Goal: Information Seeking & Learning: Learn about a topic

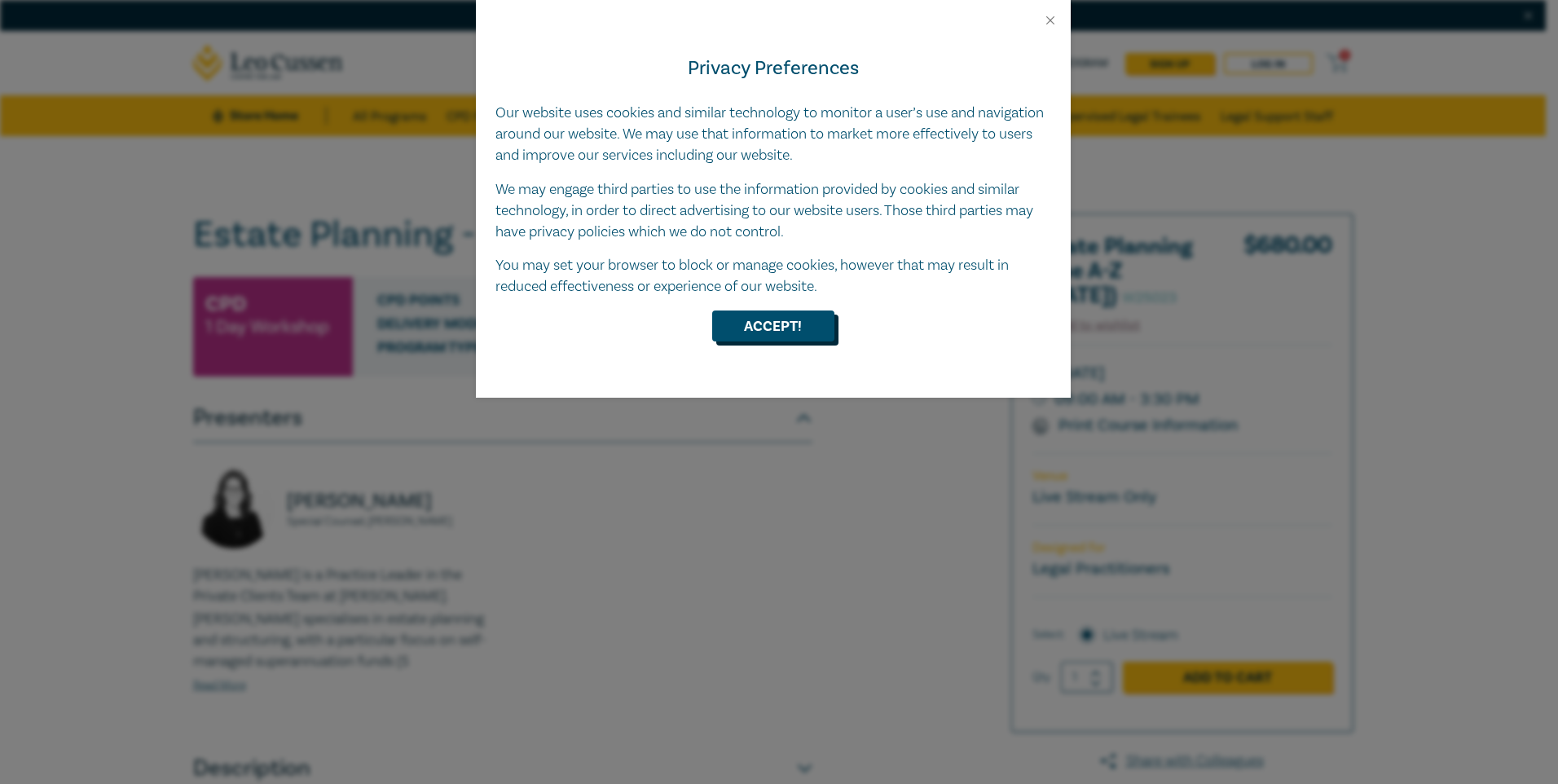
click at [785, 324] on button "Accept!" at bounding box center [774, 326] width 122 height 31
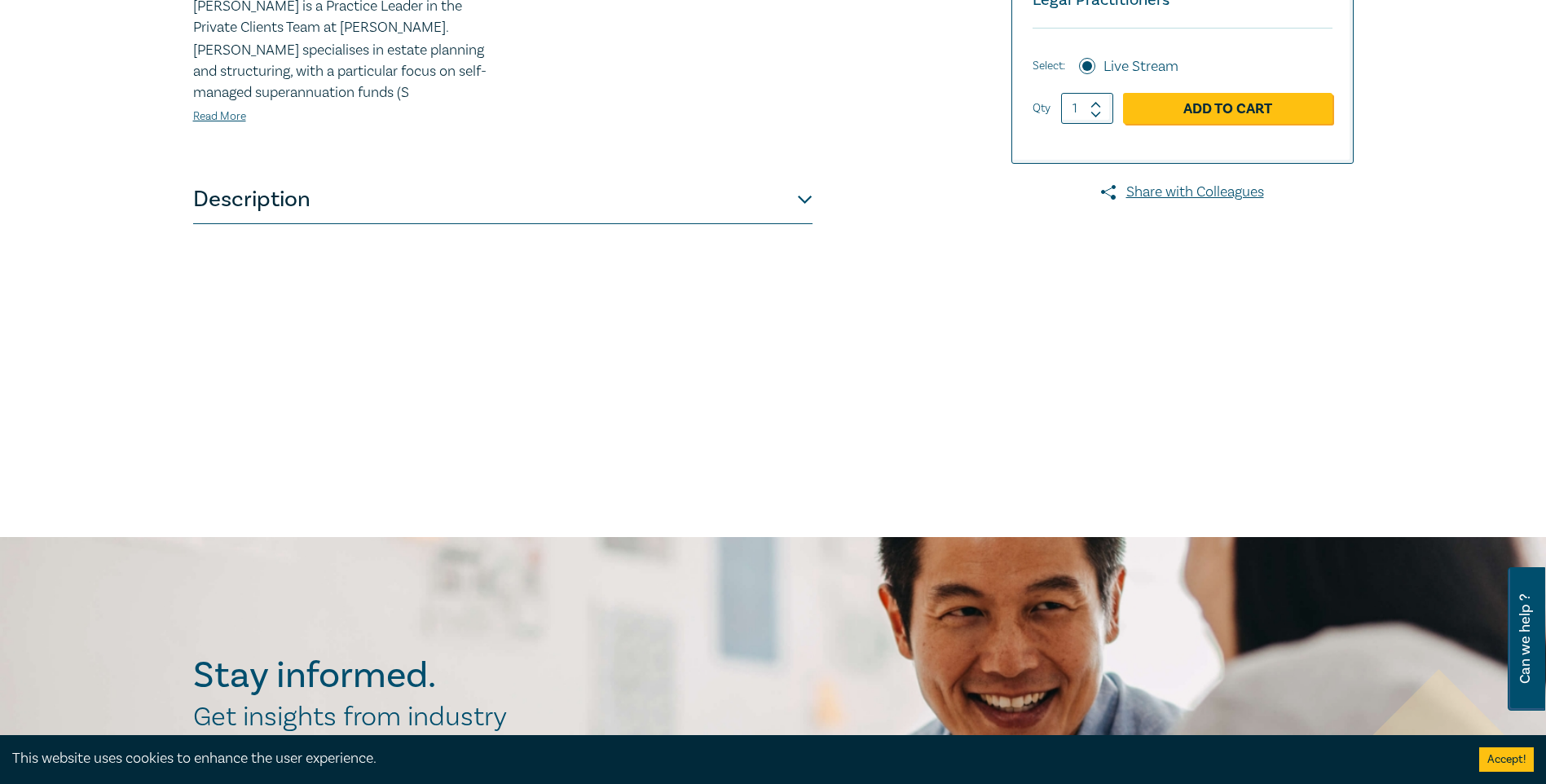
scroll to position [571, 0]
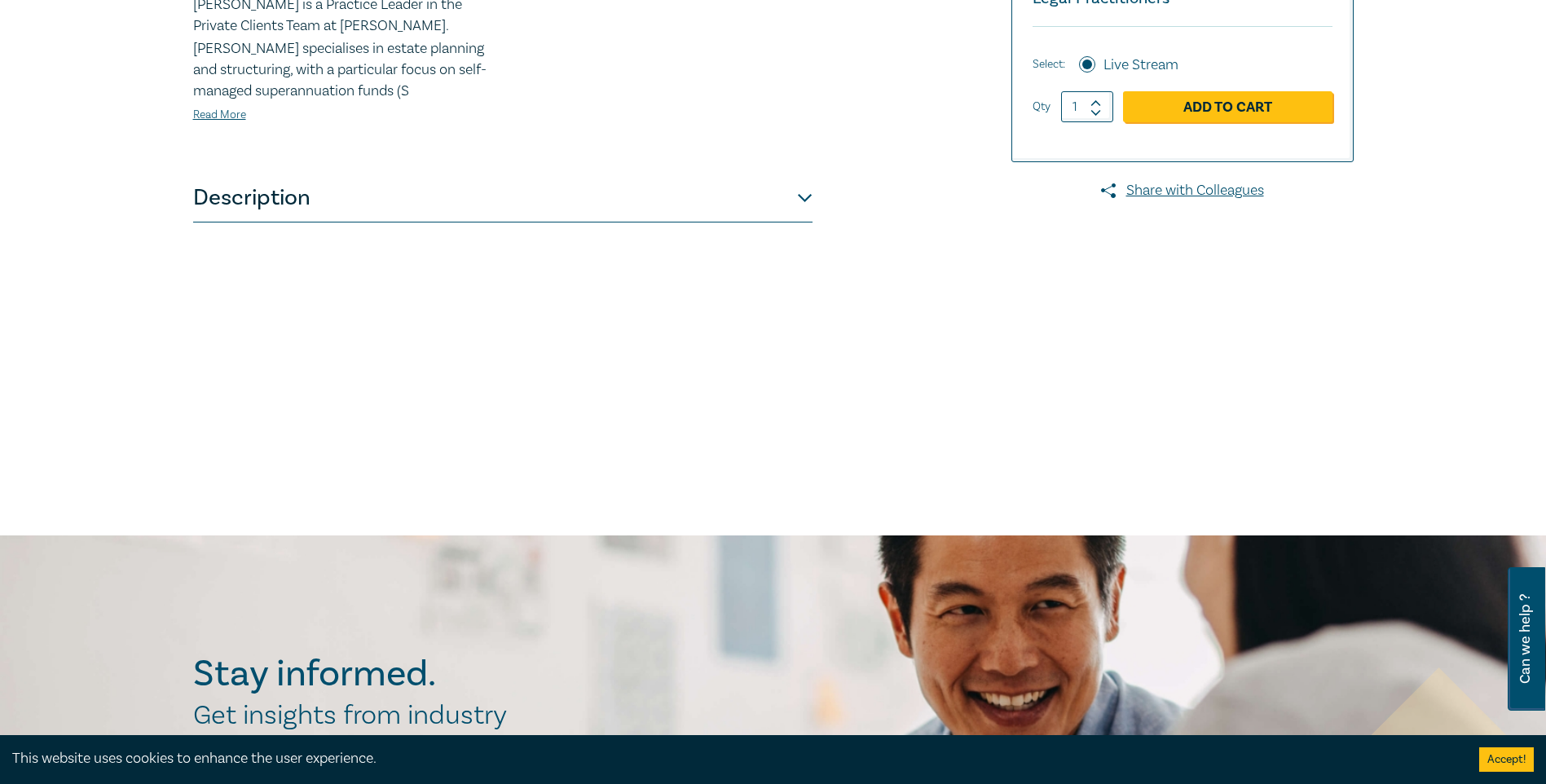
click at [759, 193] on button "Description" at bounding box center [503, 198] width 619 height 49
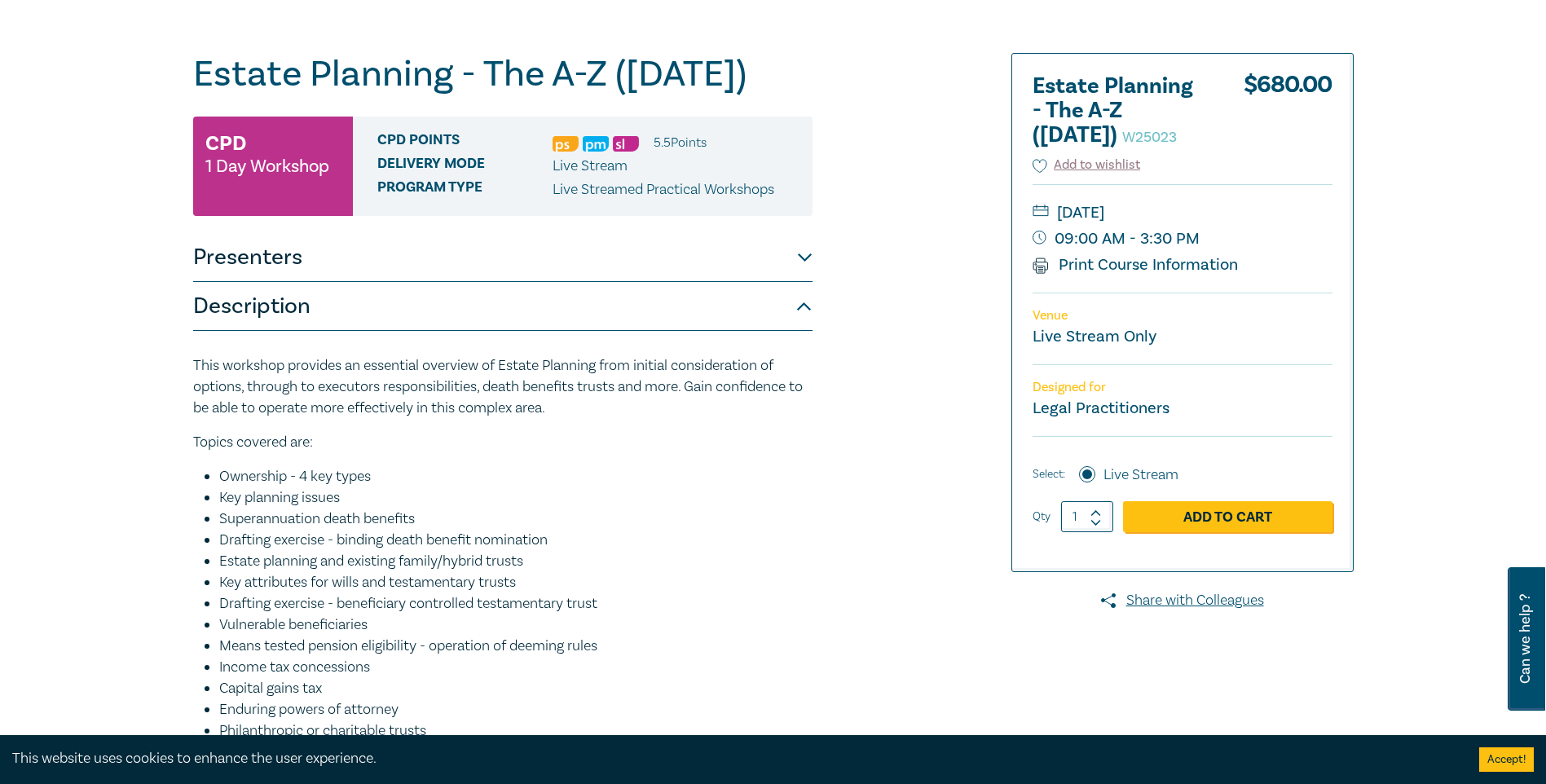
scroll to position [82, 0]
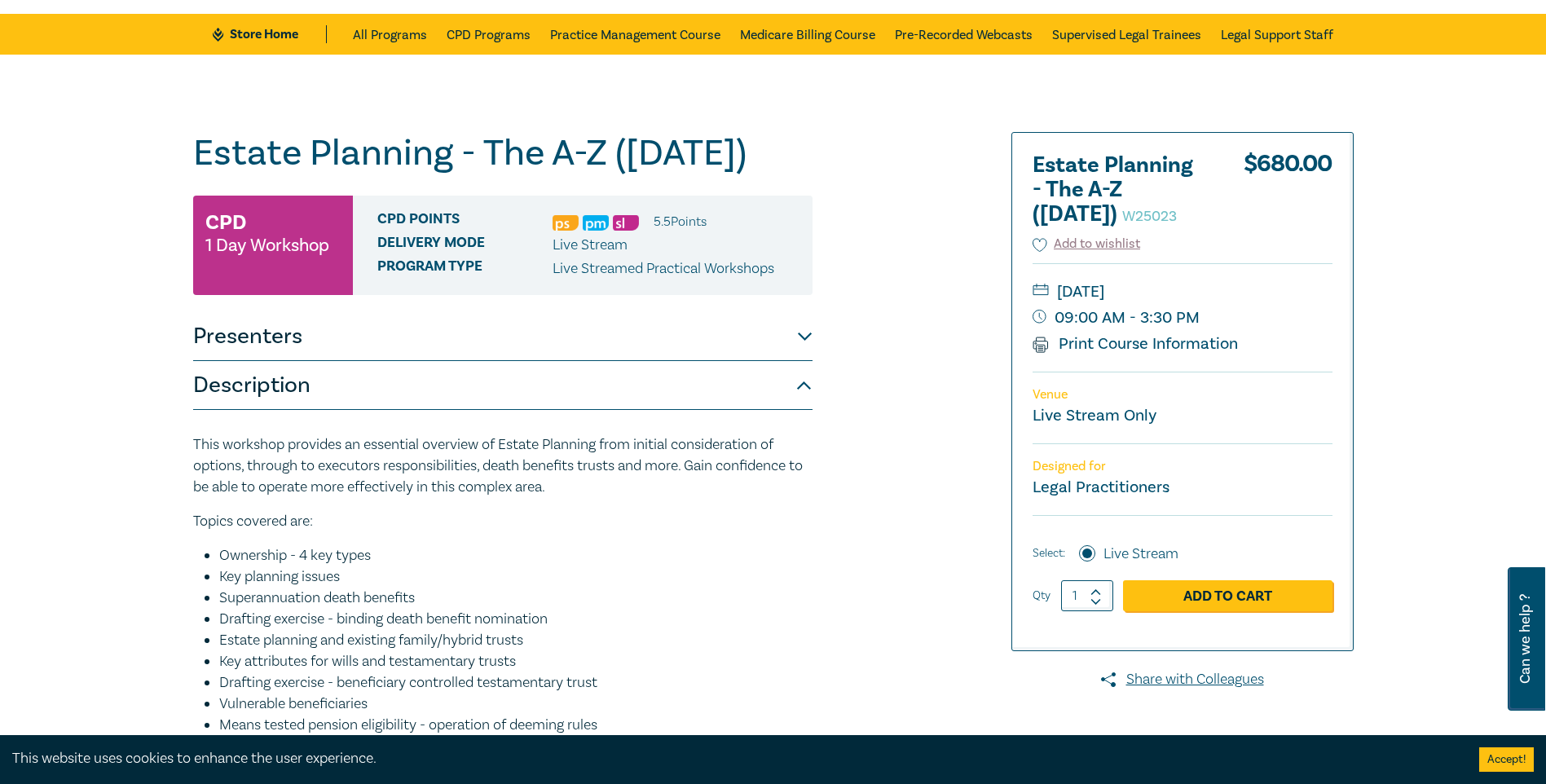
click at [424, 336] on button "Presenters" at bounding box center [503, 337] width 619 height 49
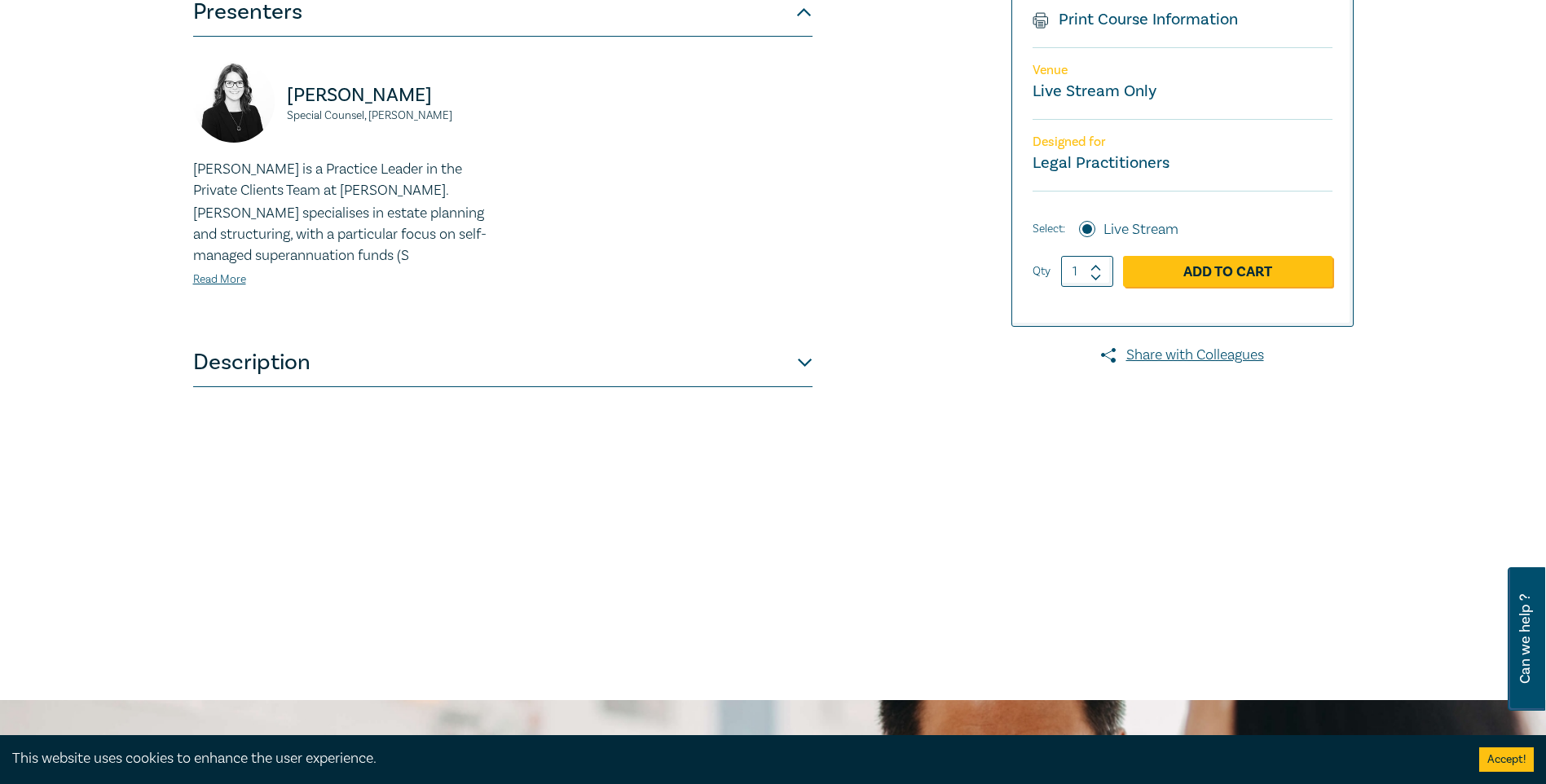
scroll to position [408, 0]
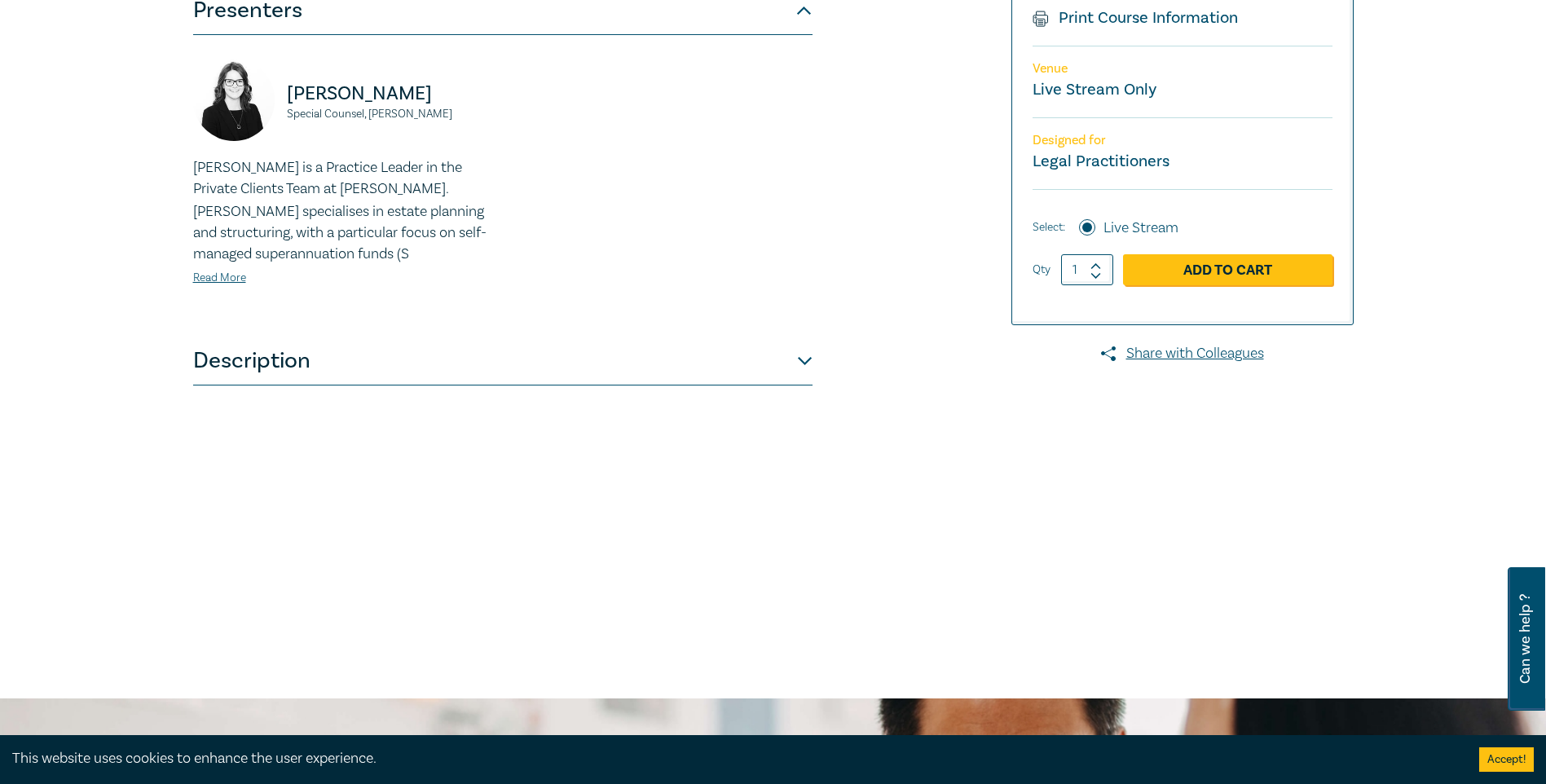
click at [404, 343] on button "Description" at bounding box center [503, 361] width 619 height 49
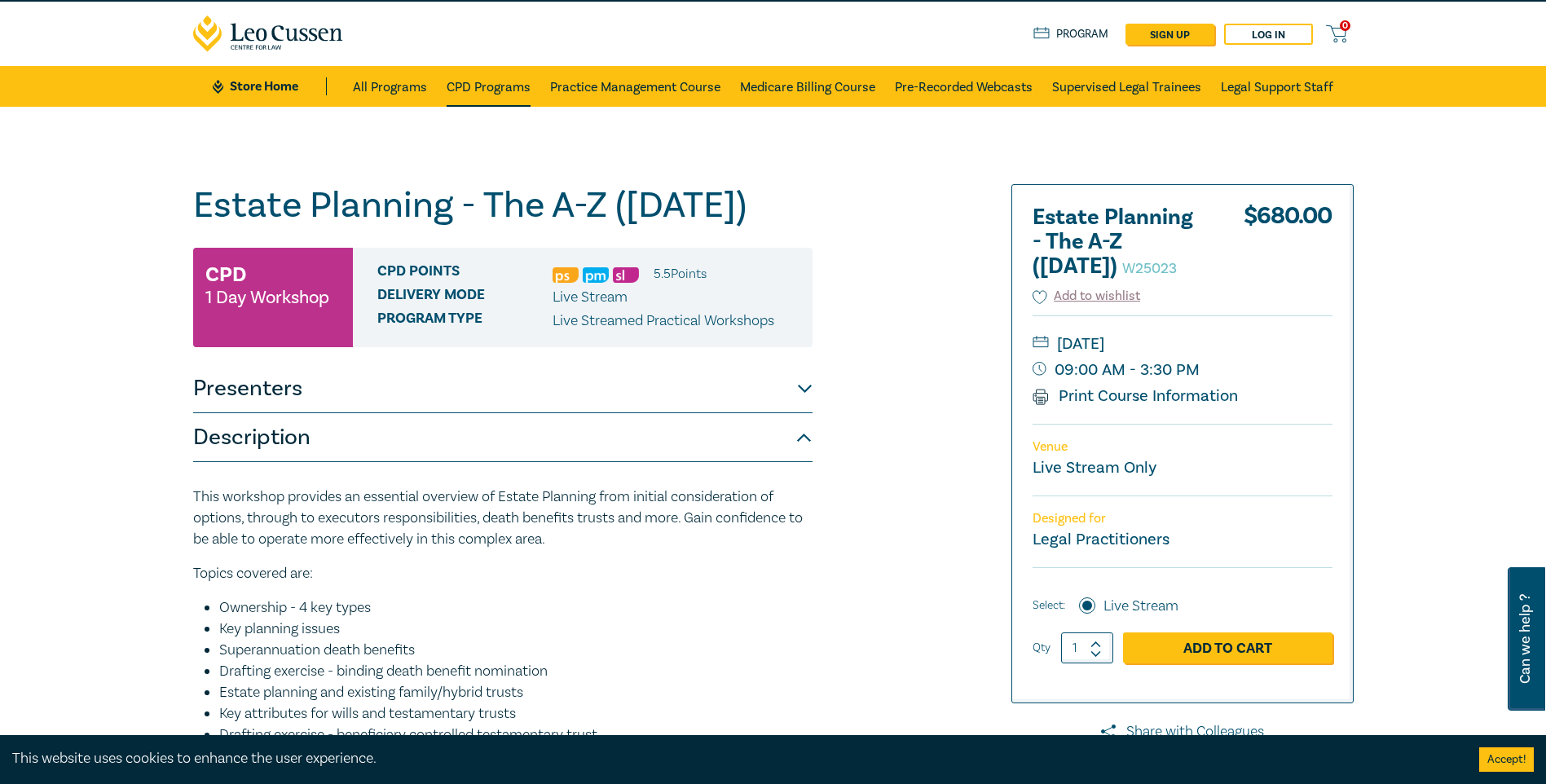
scroll to position [0, 0]
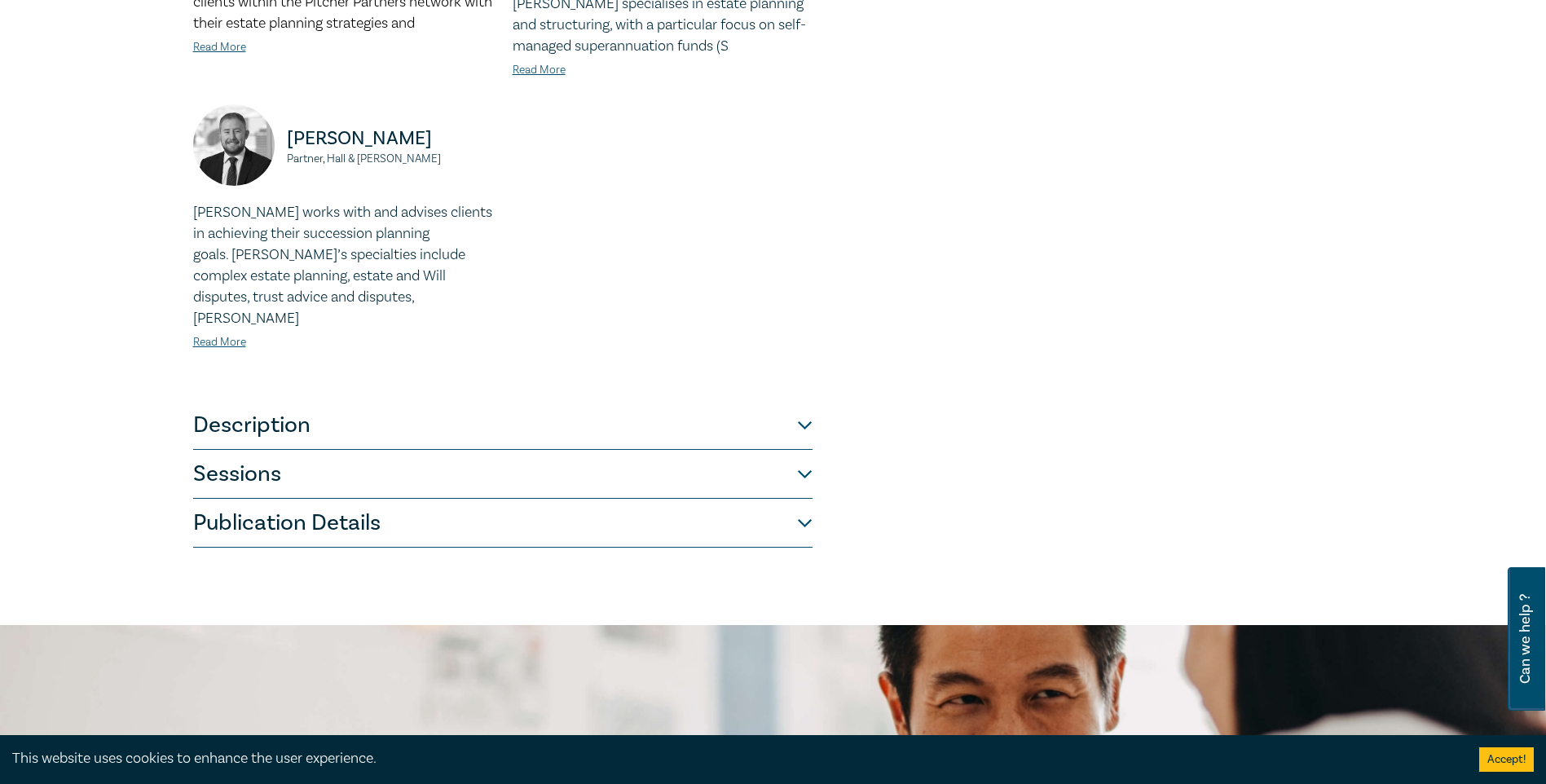
scroll to position [652, 0]
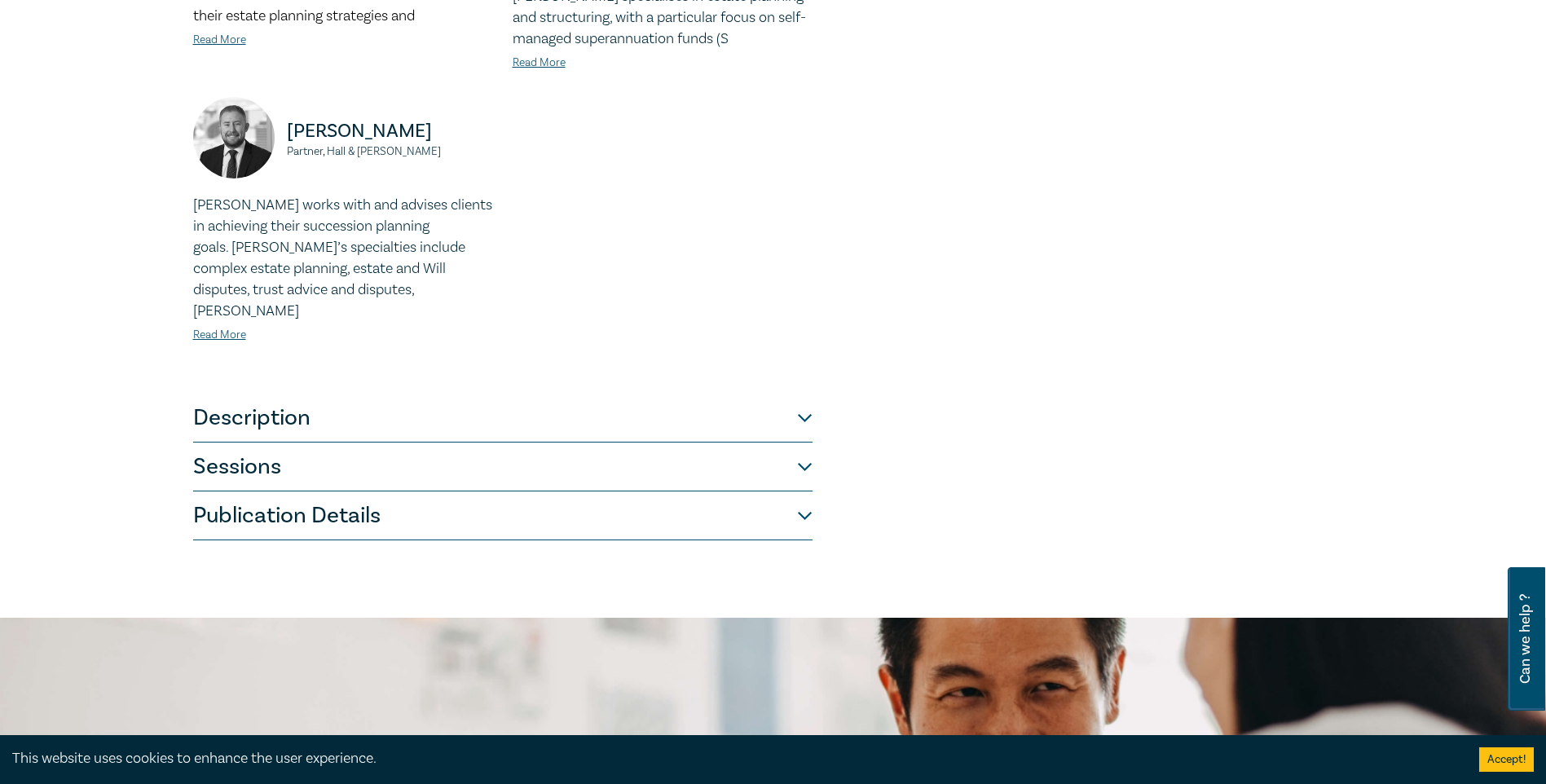
click at [314, 399] on button "Description" at bounding box center [503, 418] width 619 height 49
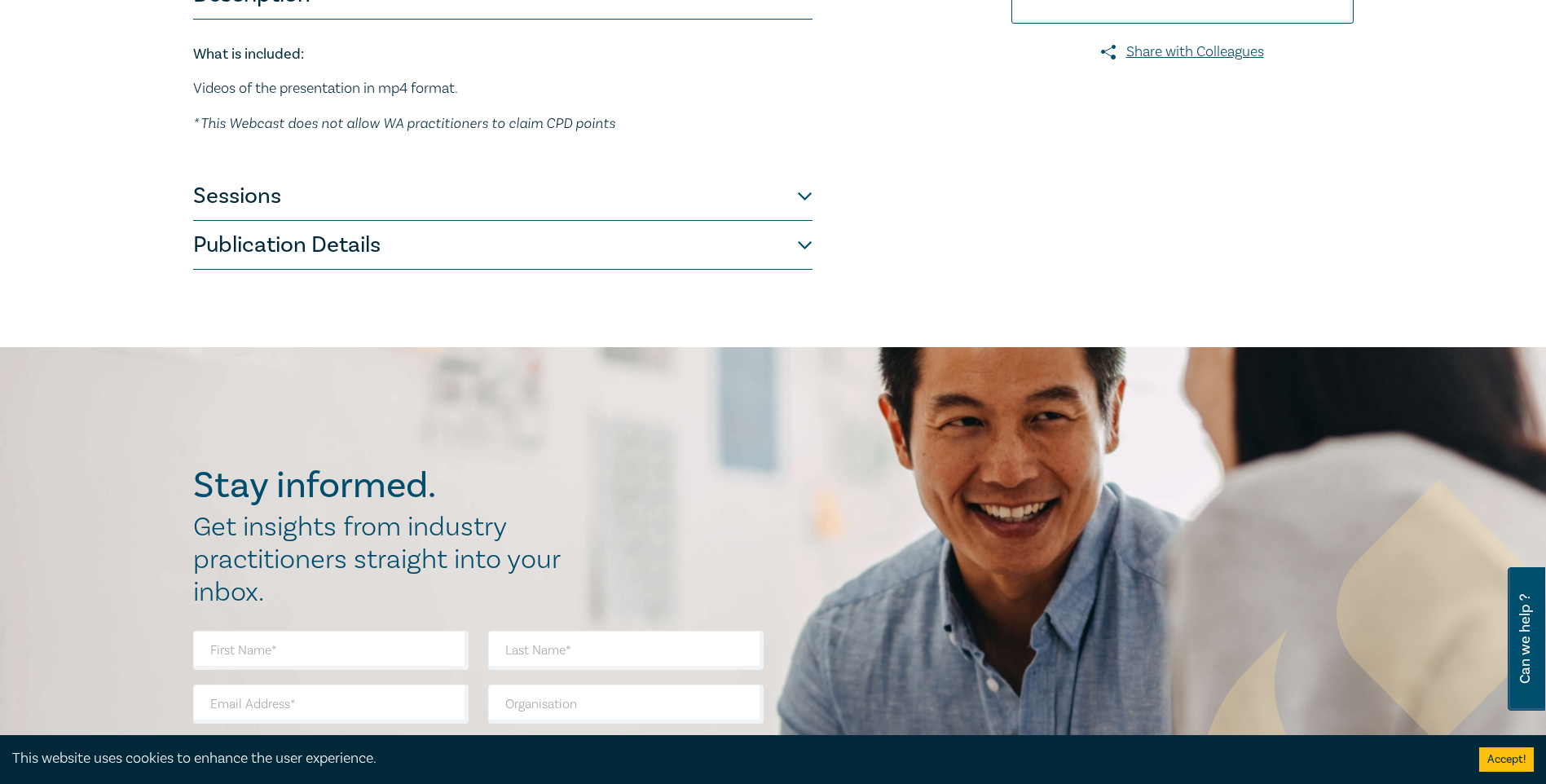
scroll to position [408, 0]
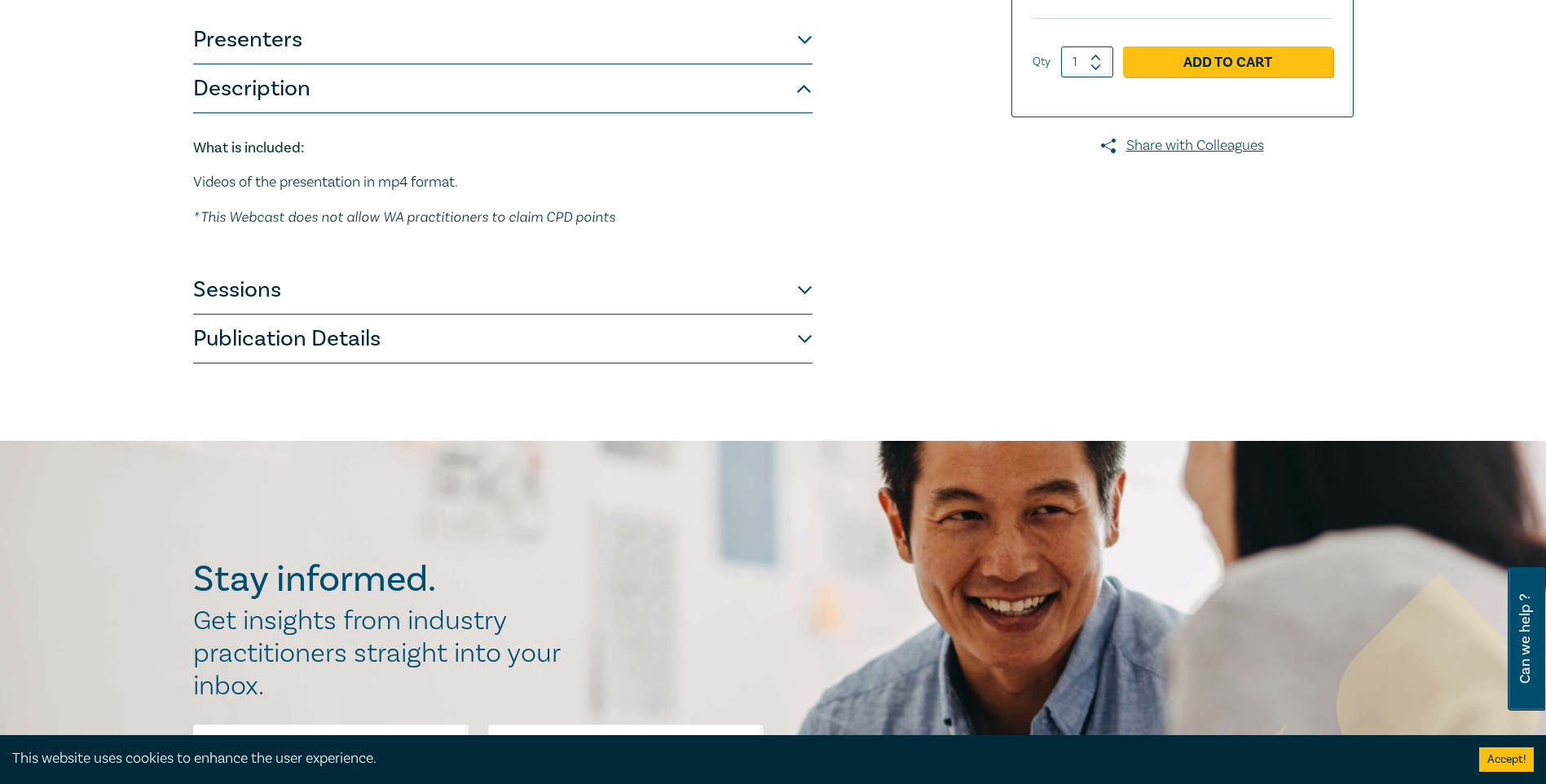
click at [312, 278] on button "Sessions" at bounding box center [503, 290] width 619 height 49
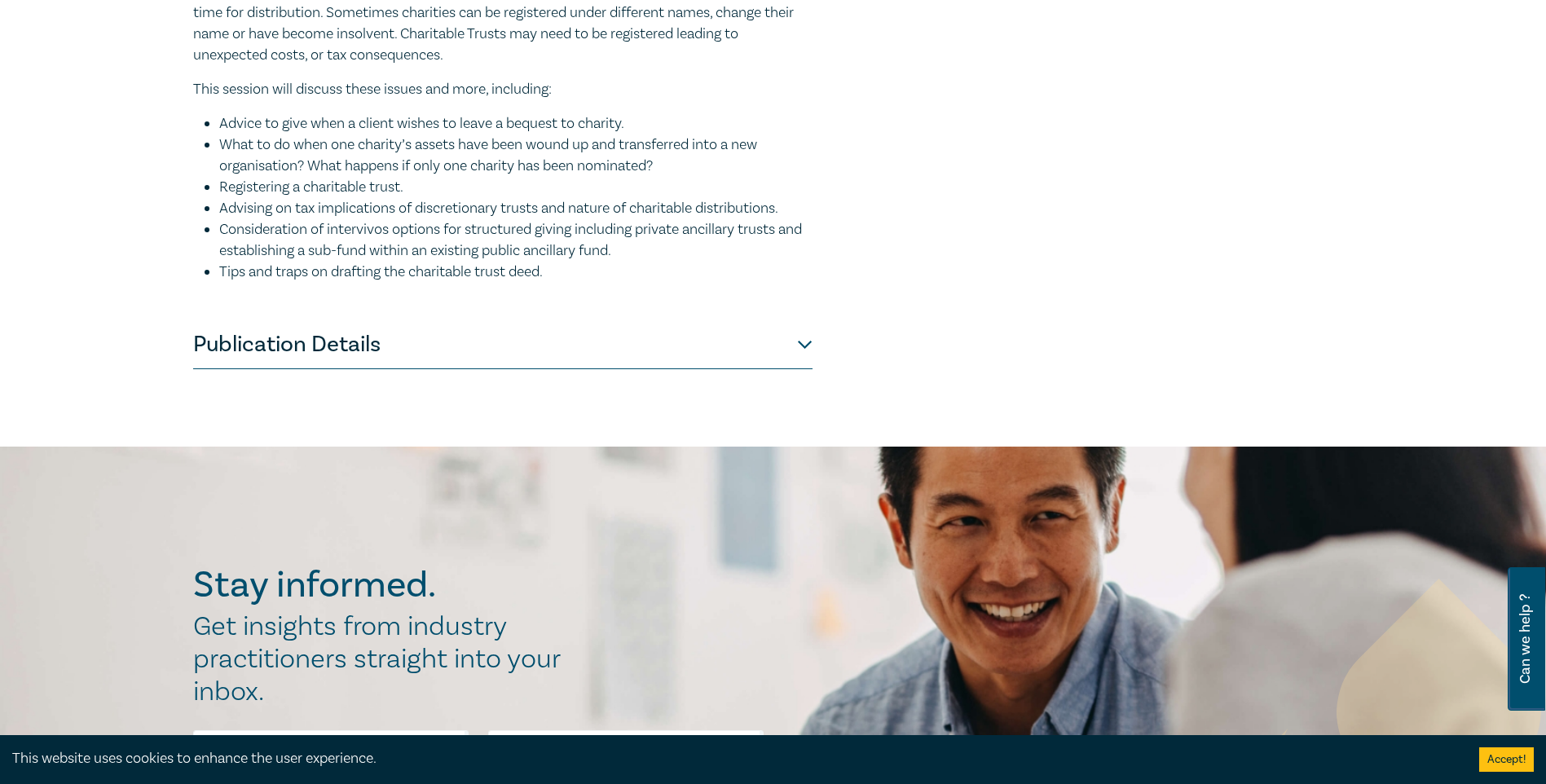
scroll to position [1792, 0]
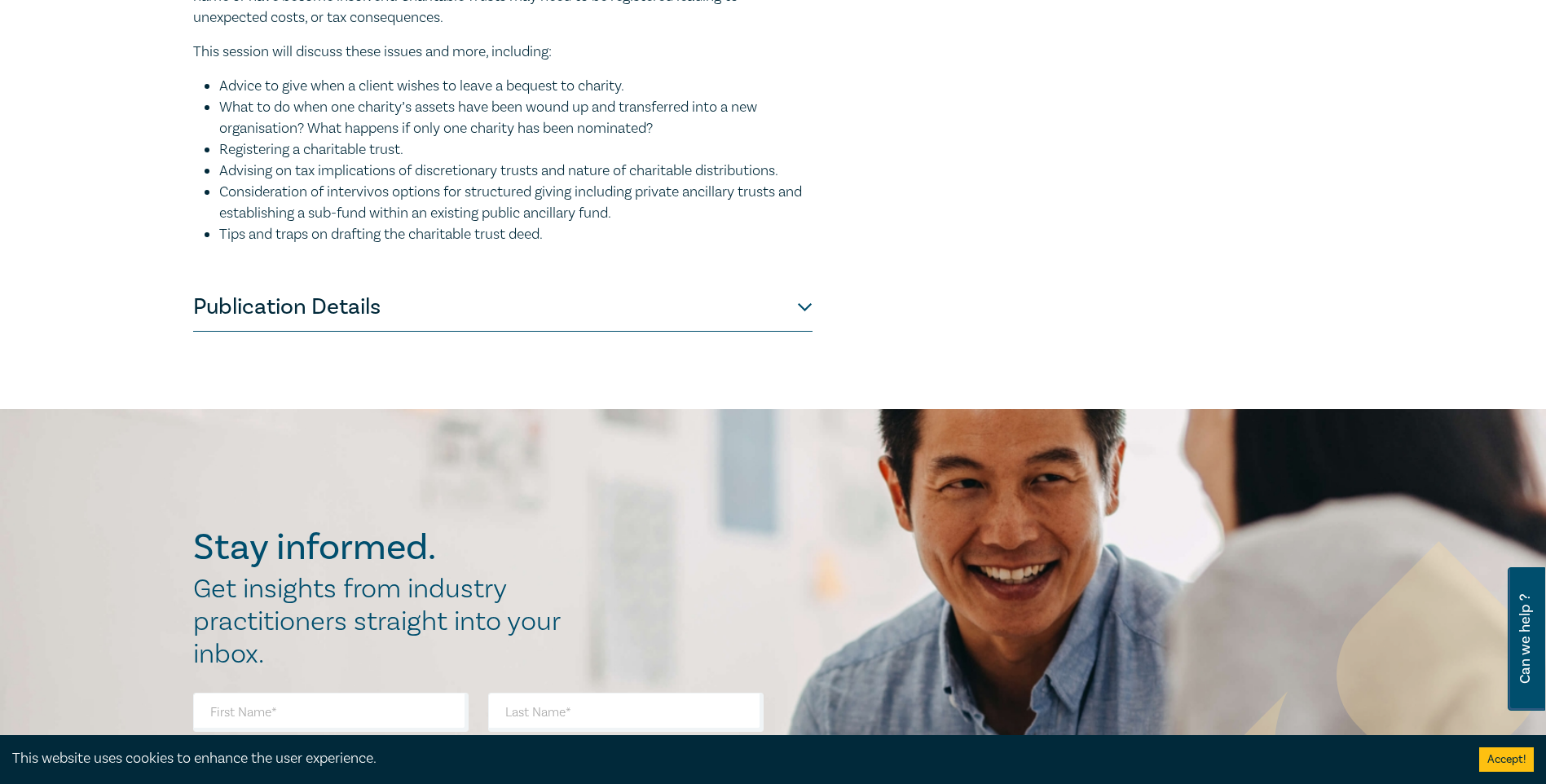
click at [574, 329] on button "Publication Details" at bounding box center [503, 307] width 619 height 49
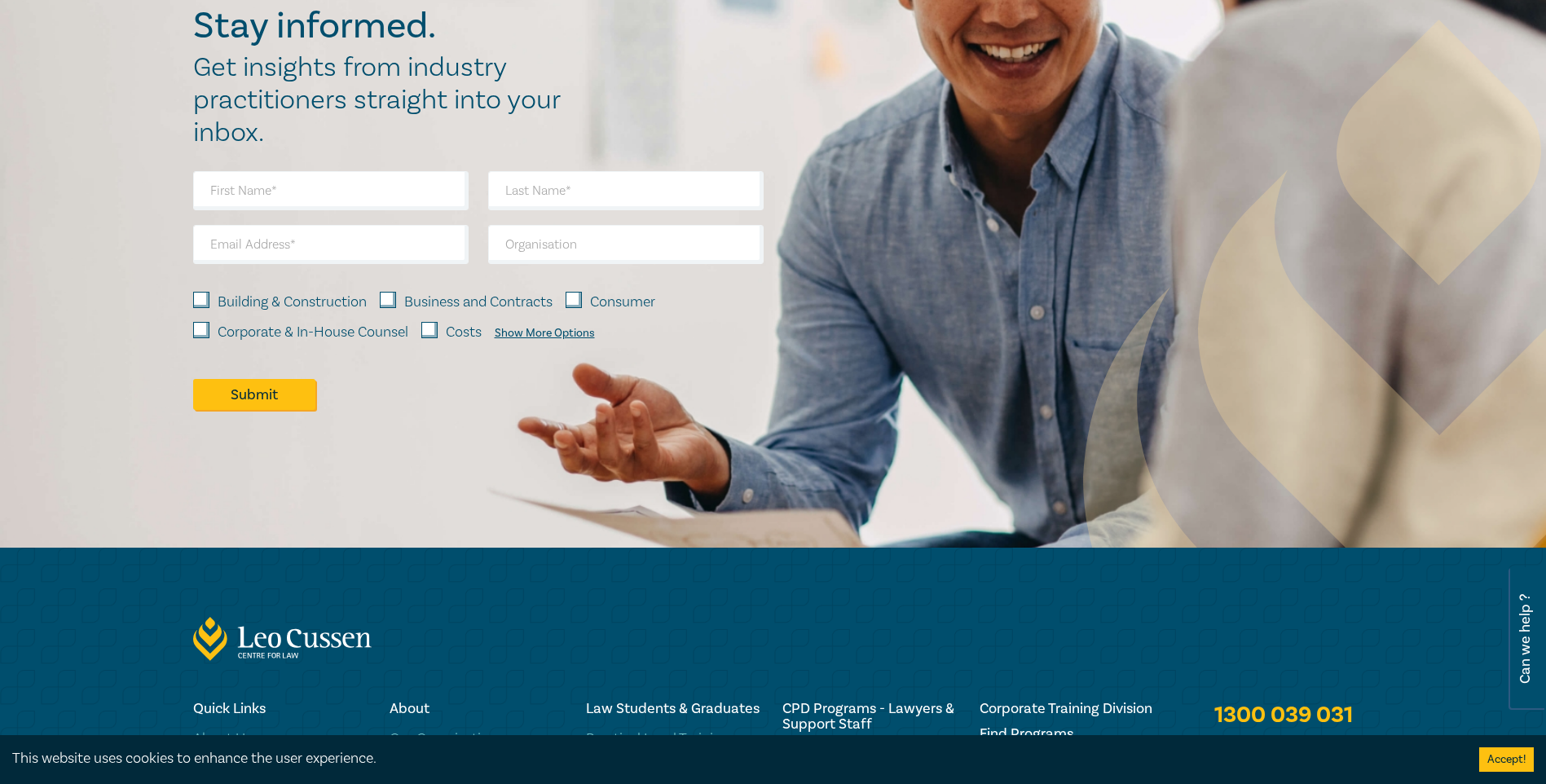
scroll to position [1059, 0]
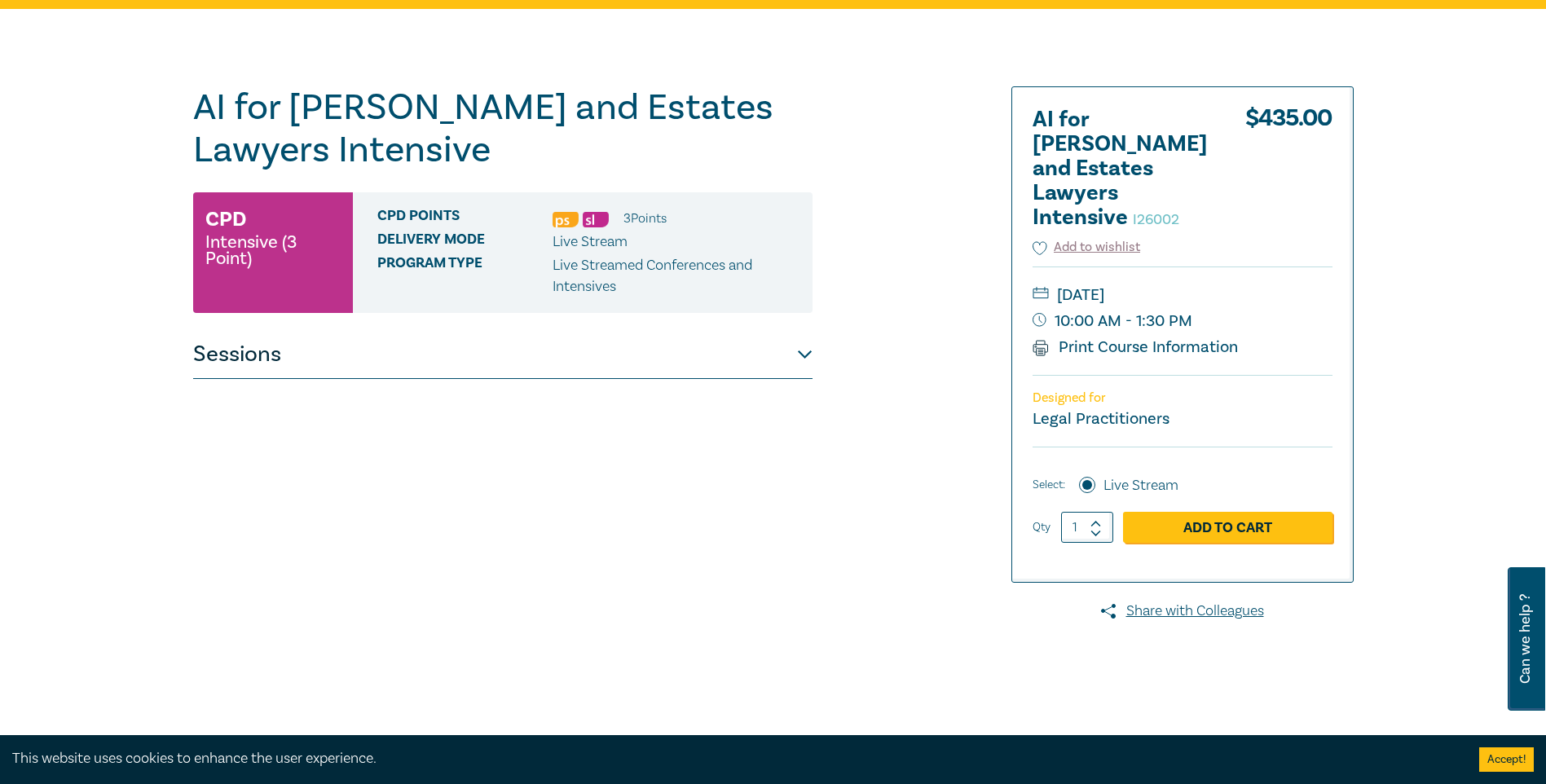
scroll to position [163, 0]
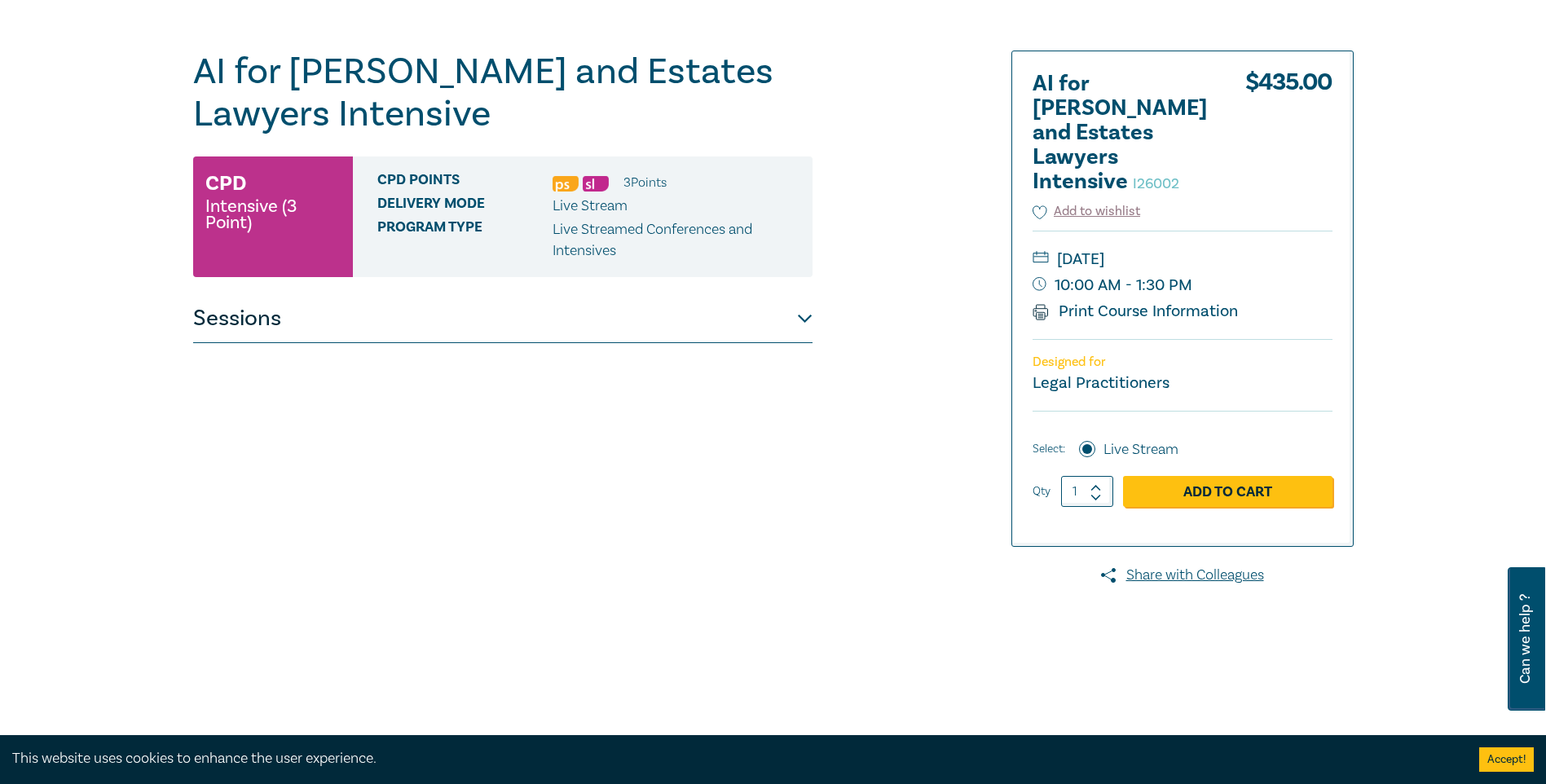
click at [764, 299] on button "Sessions" at bounding box center [503, 318] width 619 height 49
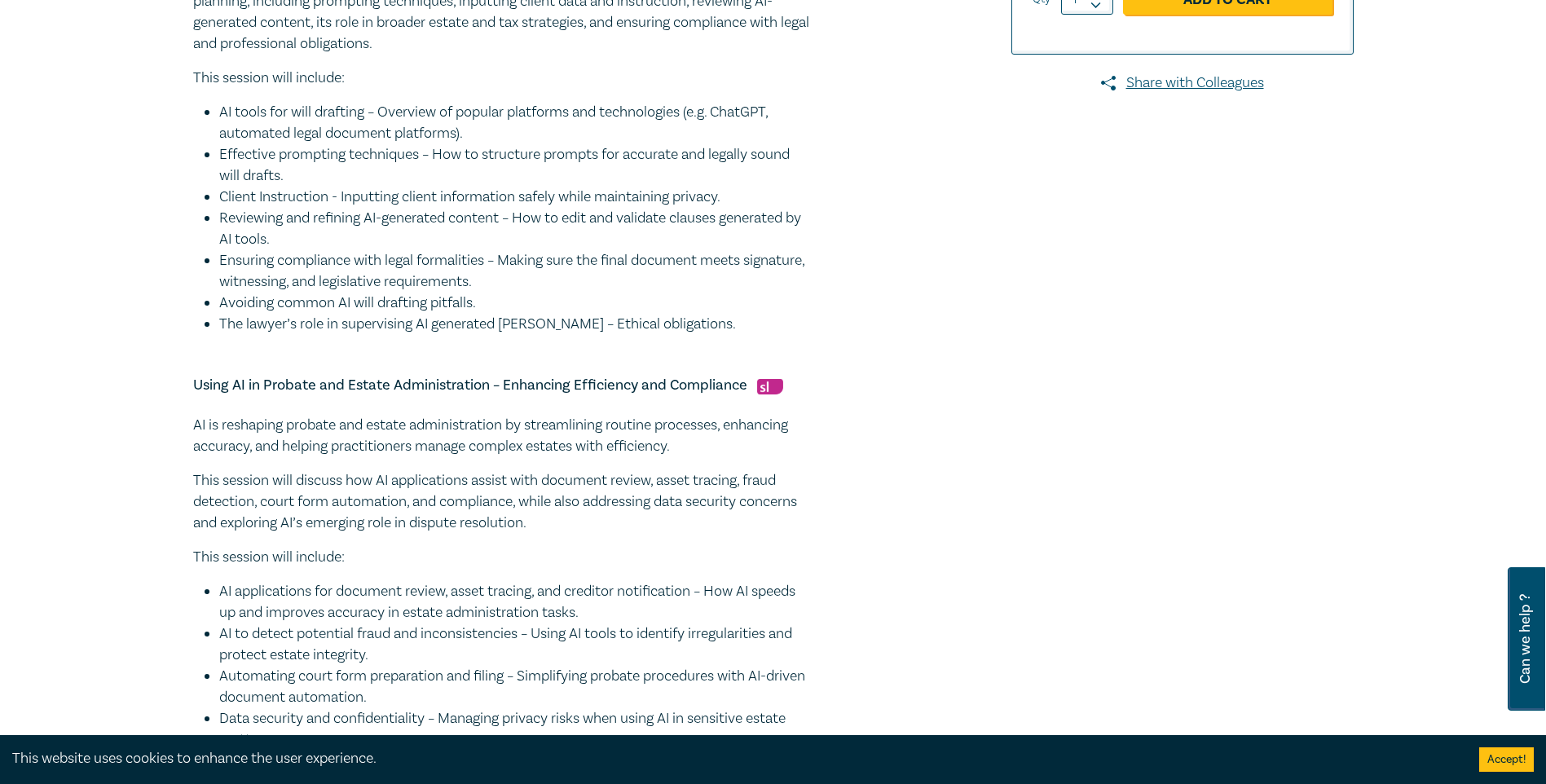
scroll to position [652, 0]
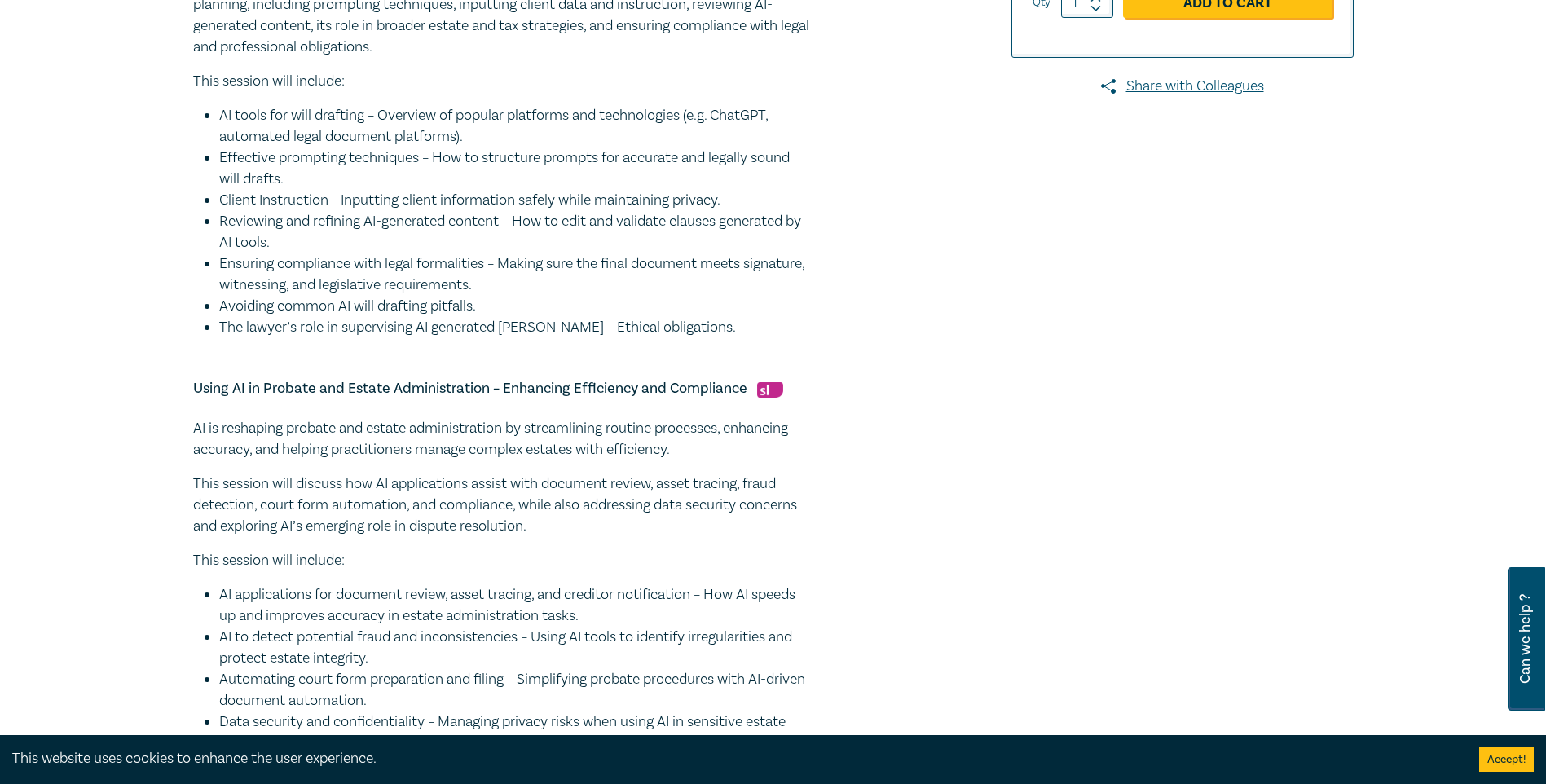
click at [1320, 419] on div at bounding box center [1167, 373] width 394 height 1623
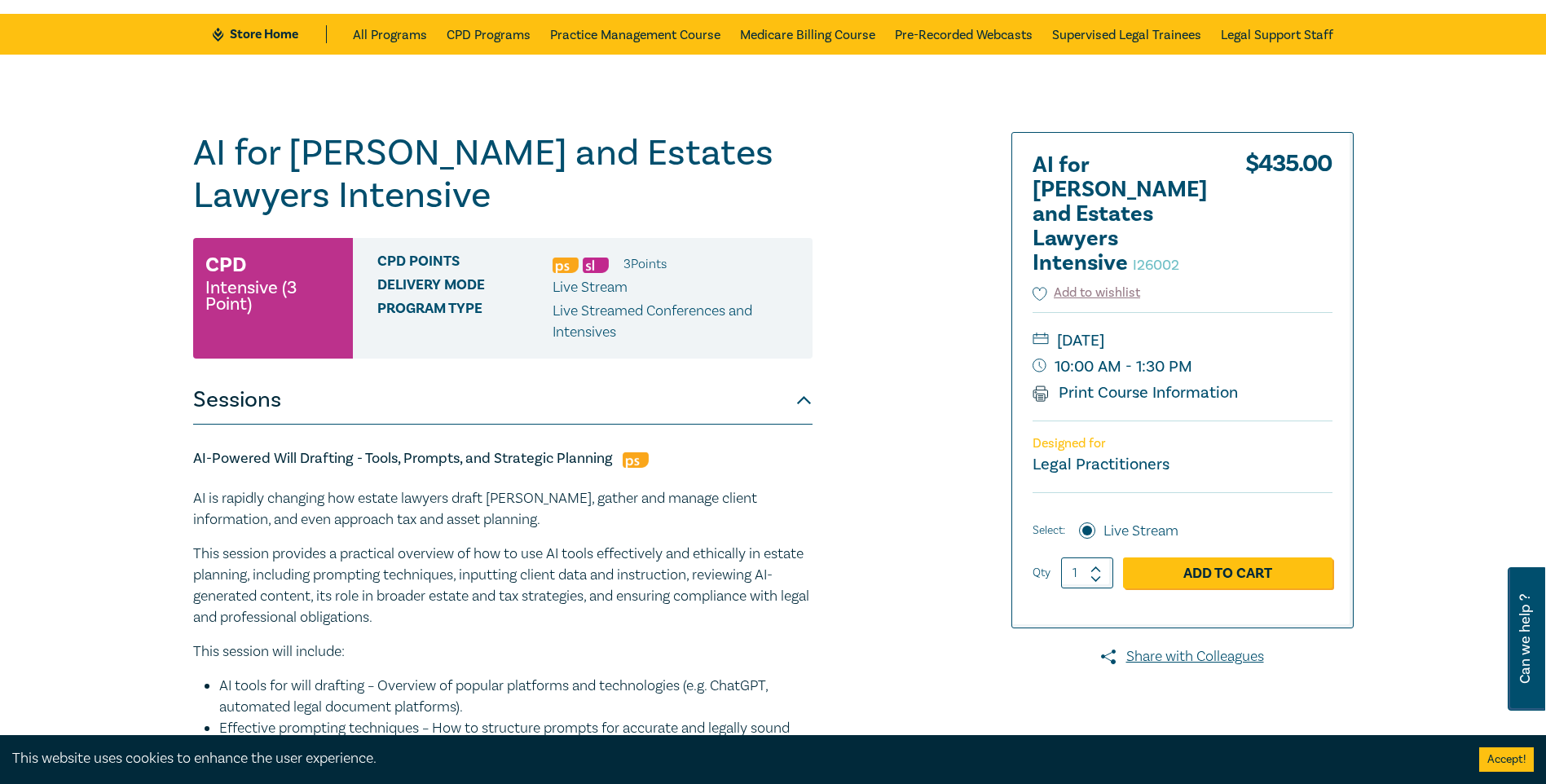
scroll to position [0, 0]
